Goal: Navigation & Orientation: Find specific page/section

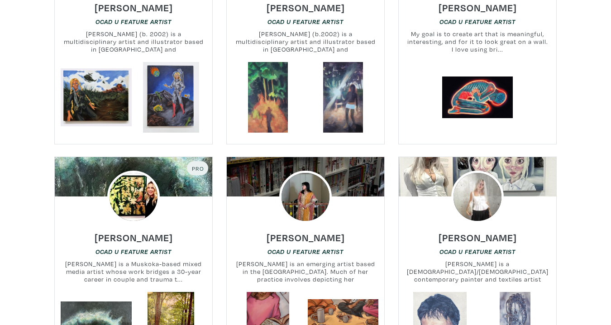
scroll to position [1705, 0]
